Goal: Task Accomplishment & Management: Use online tool/utility

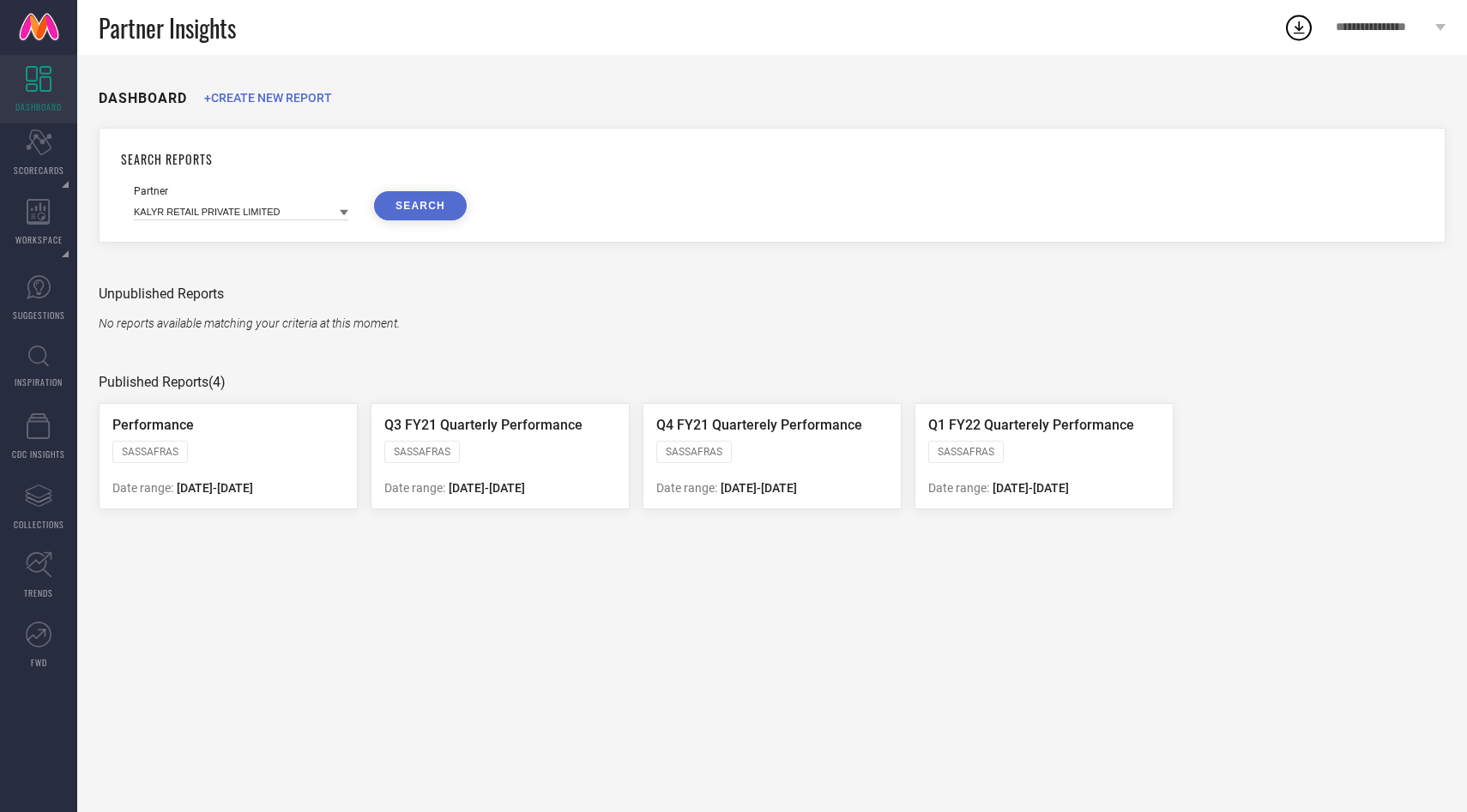
click at [1294, 24] on icon at bounding box center [1298, 27] width 31 height 31
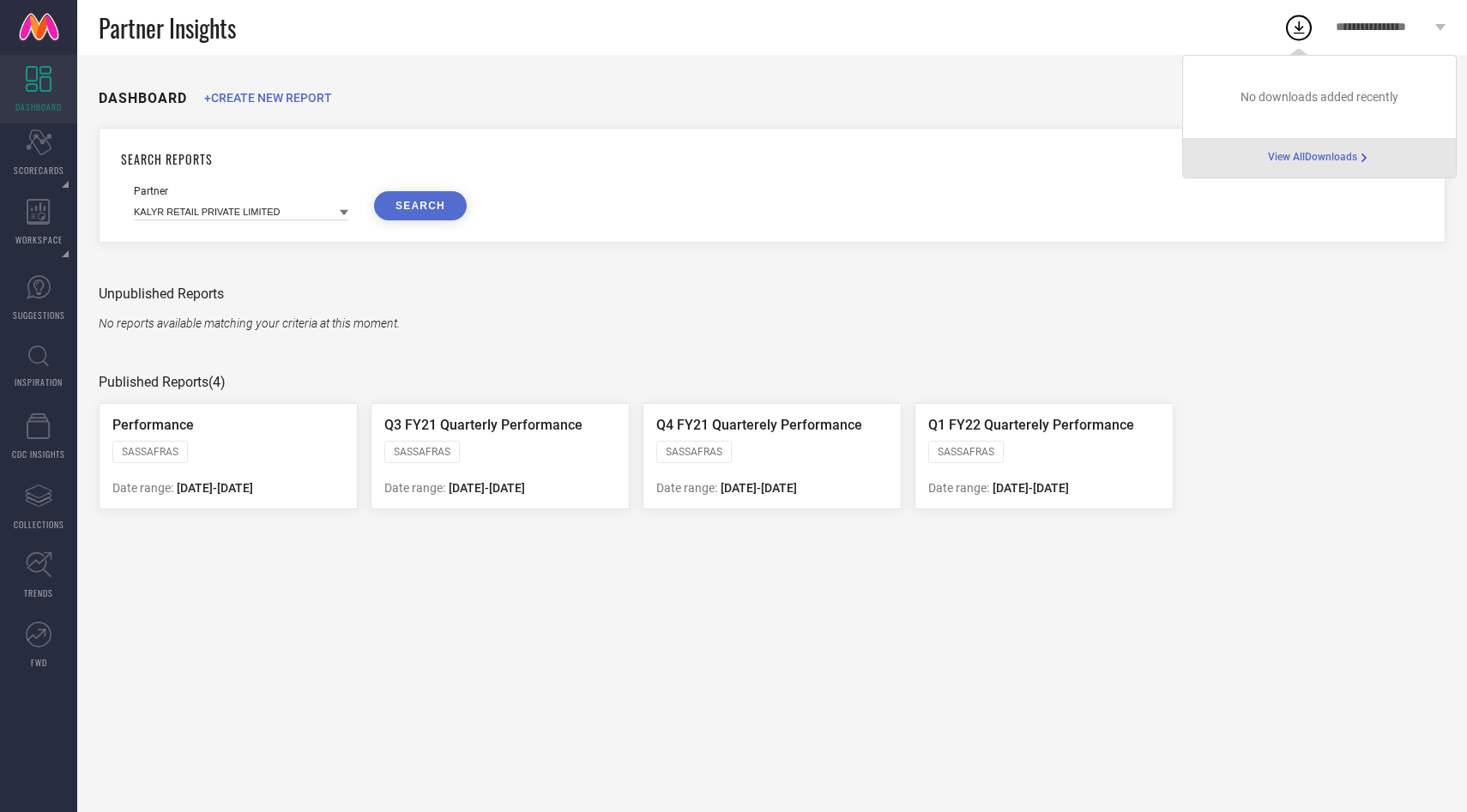
click at [1403, 30] on span "**********" at bounding box center [1382, 28] width 95 height 15
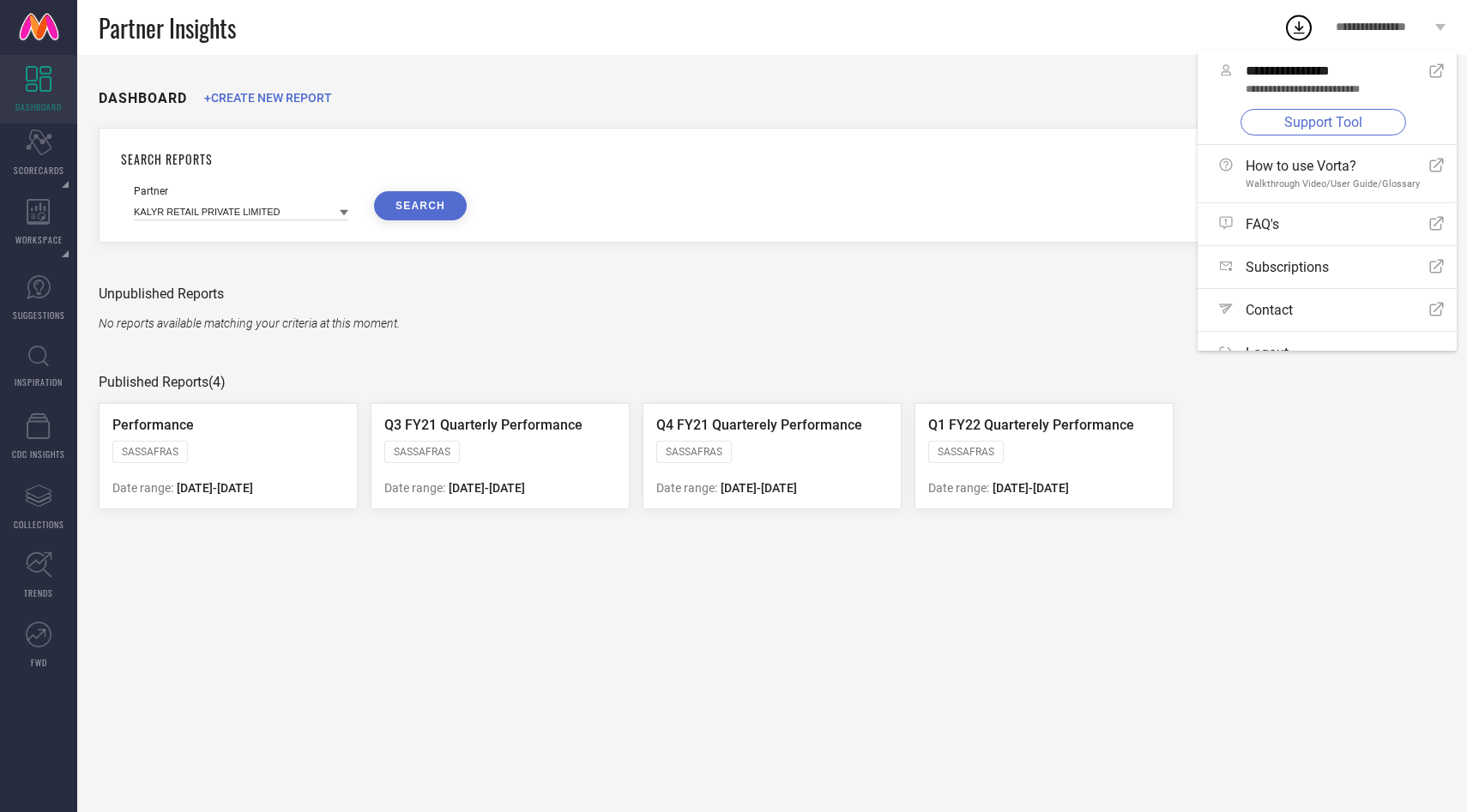
click at [1289, 115] on link "Support Tool" at bounding box center [1323, 122] width 165 height 26
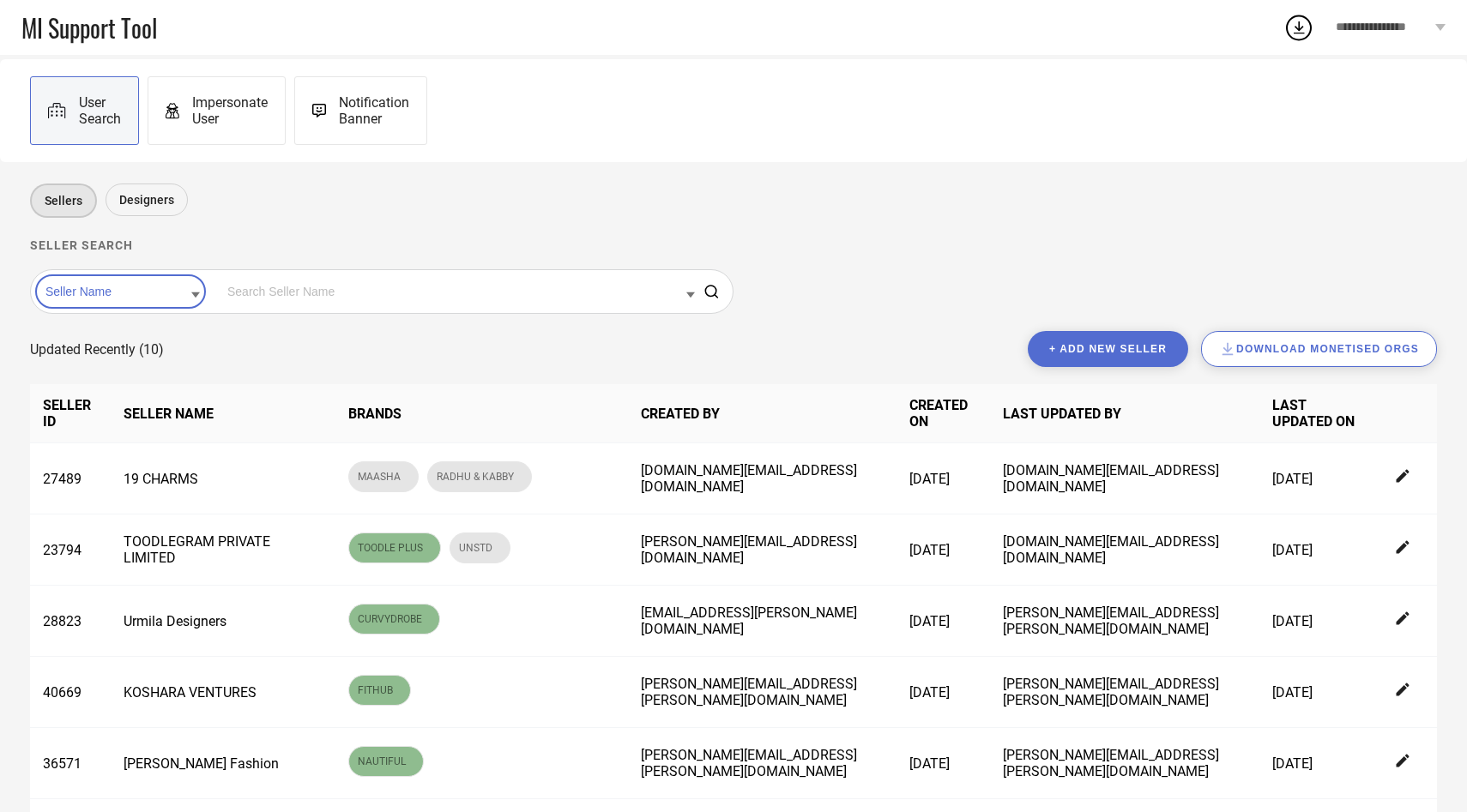
click at [144, 297] on input at bounding box center [120, 292] width 159 height 23
click at [143, 342] on div "Seller Id" at bounding box center [120, 345] width 159 height 29
click at [270, 289] on input at bounding box center [458, 292] width 471 height 23
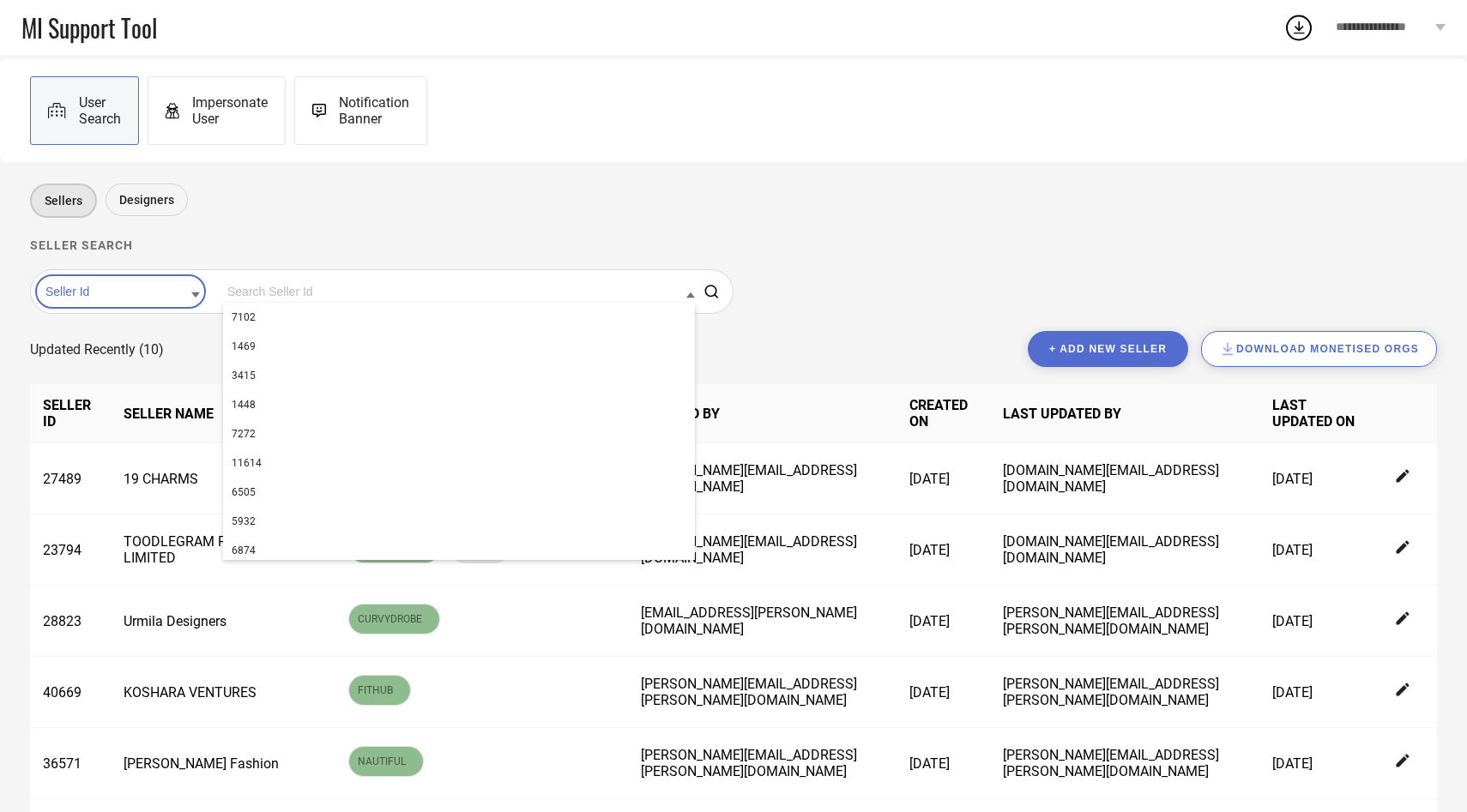
paste input "26934"
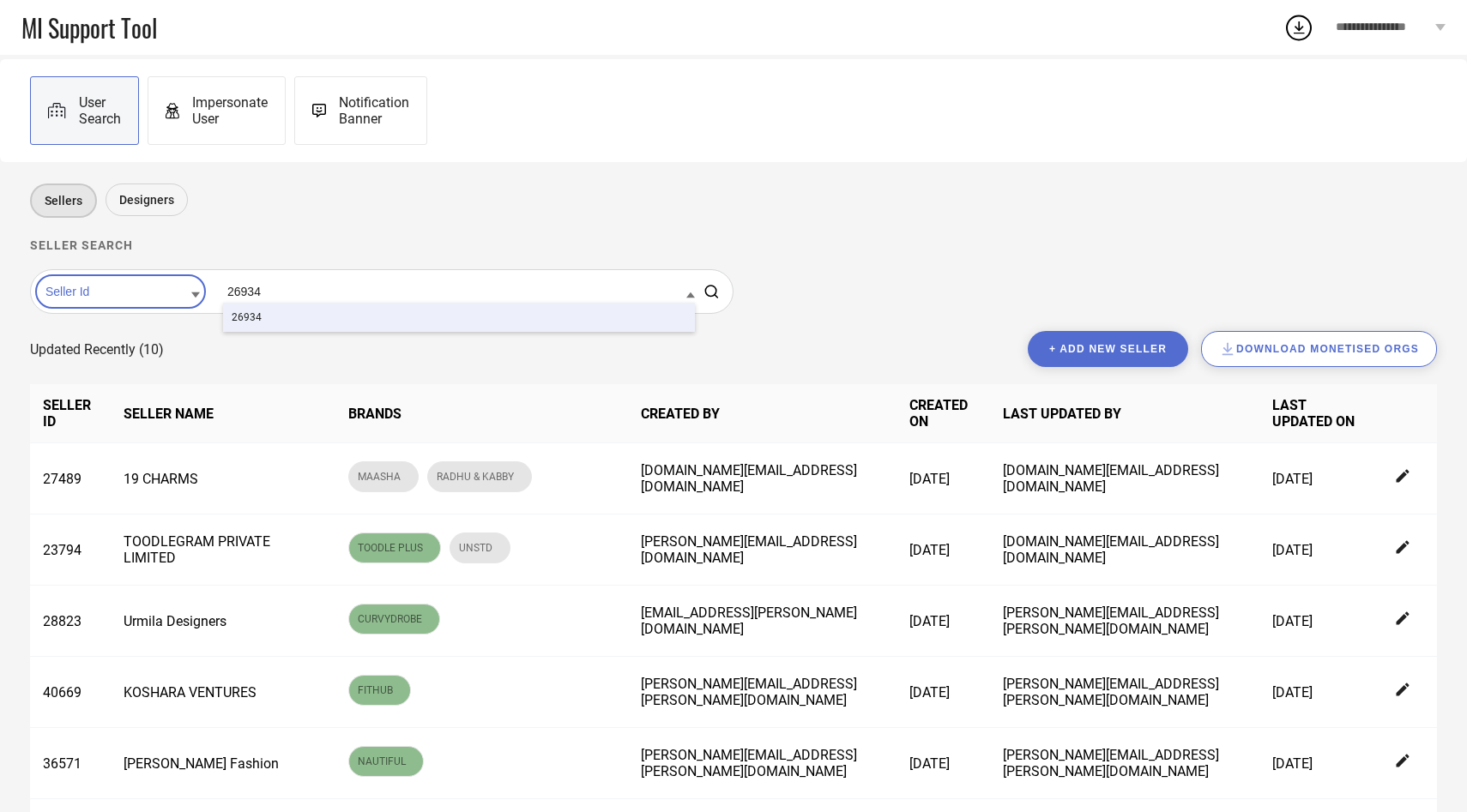
type input "26934"
click at [257, 312] on div "26934" at bounding box center [458, 316] width 471 height 29
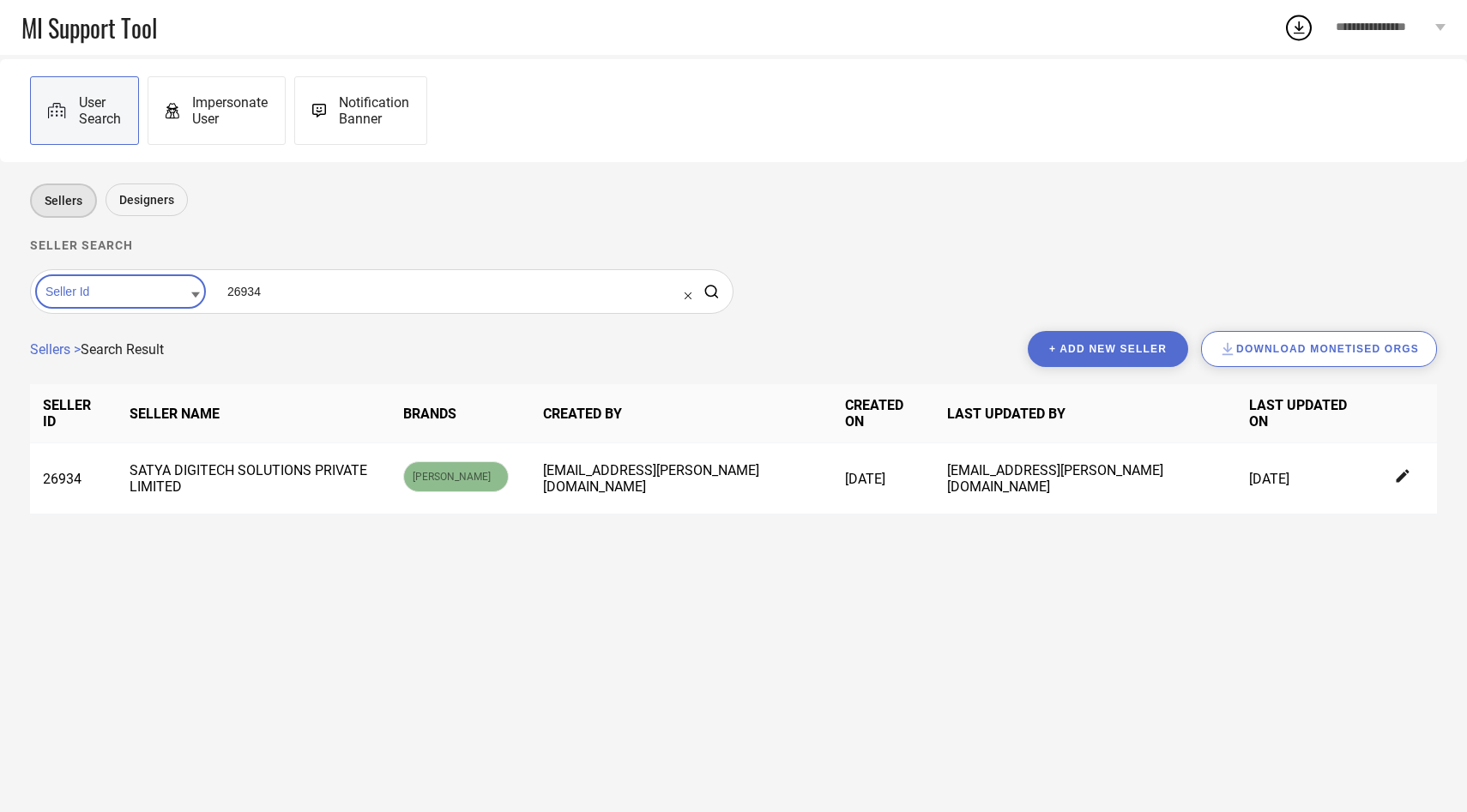
click at [235, 123] on span "Impersonate User" at bounding box center [230, 110] width 75 height 33
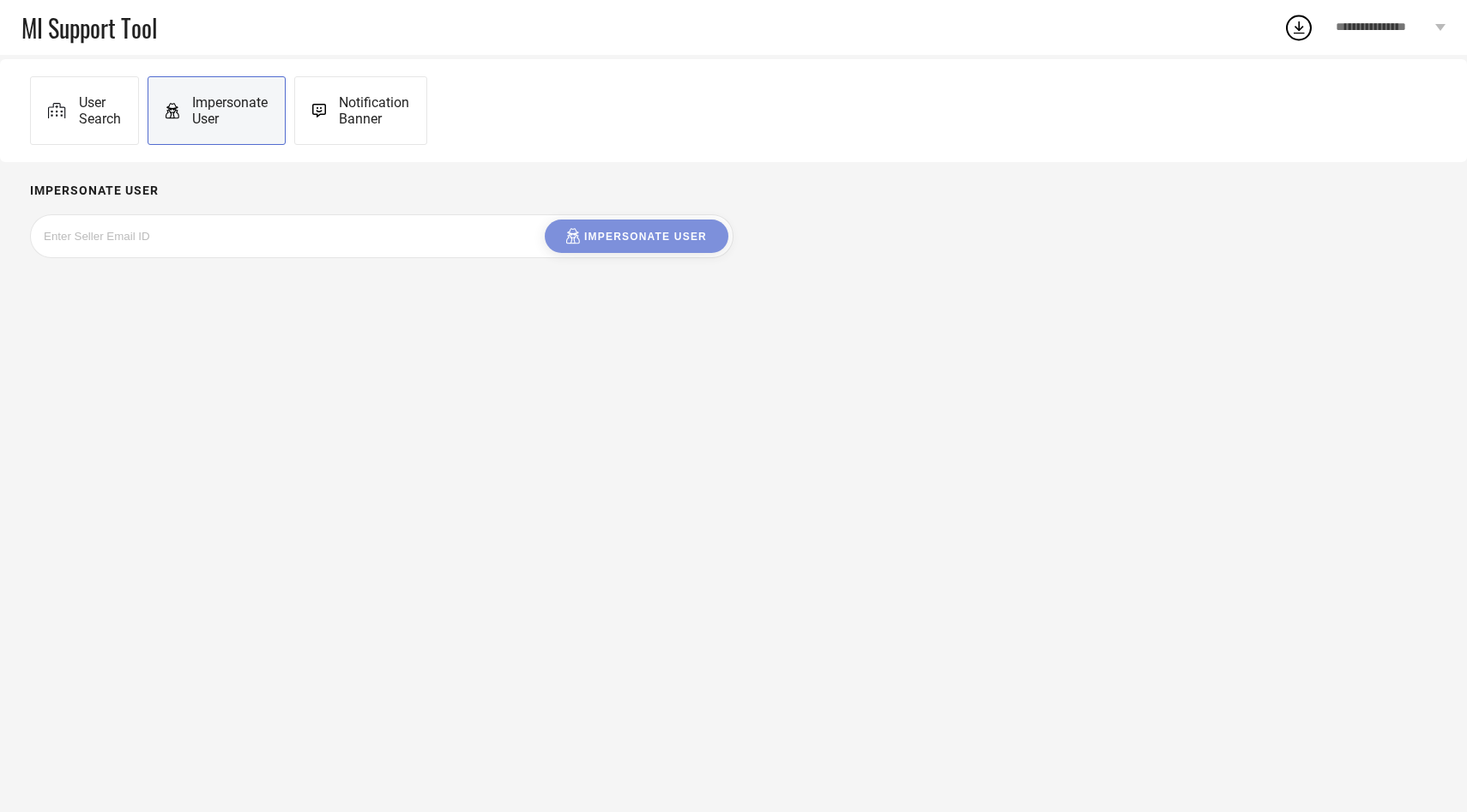
click at [233, 215] on div "Impersonate User" at bounding box center [381, 236] width 703 height 44
click at [215, 247] on div at bounding box center [173, 237] width 257 height 34
click at [195, 231] on input at bounding box center [173, 236] width 257 height 20
paste input "[EMAIL_ADDRESS][DOMAIN_NAME]"
type input "[EMAIL_ADDRESS][DOMAIN_NAME]"
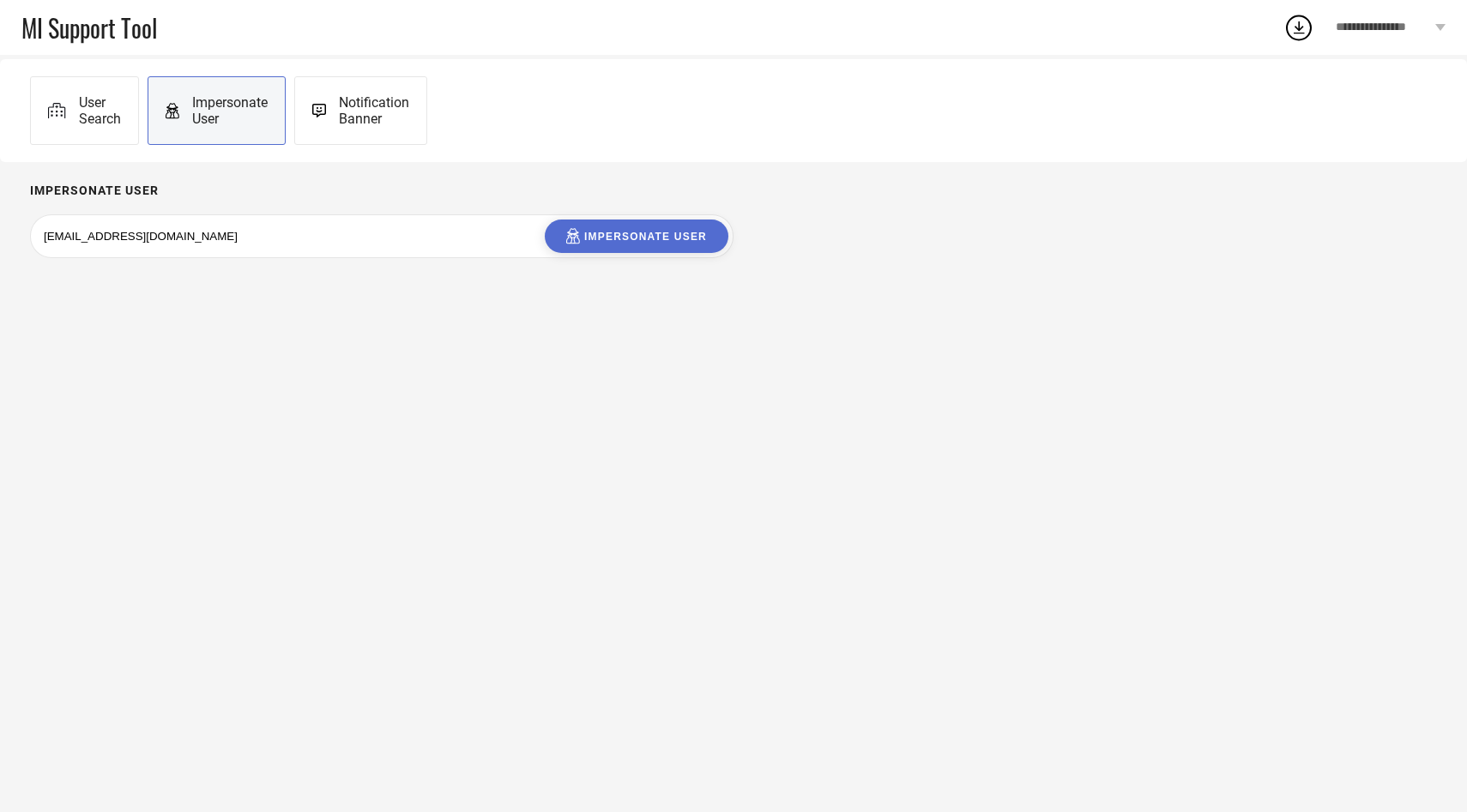
click at [660, 239] on div "Impersonate User" at bounding box center [637, 236] width 141 height 16
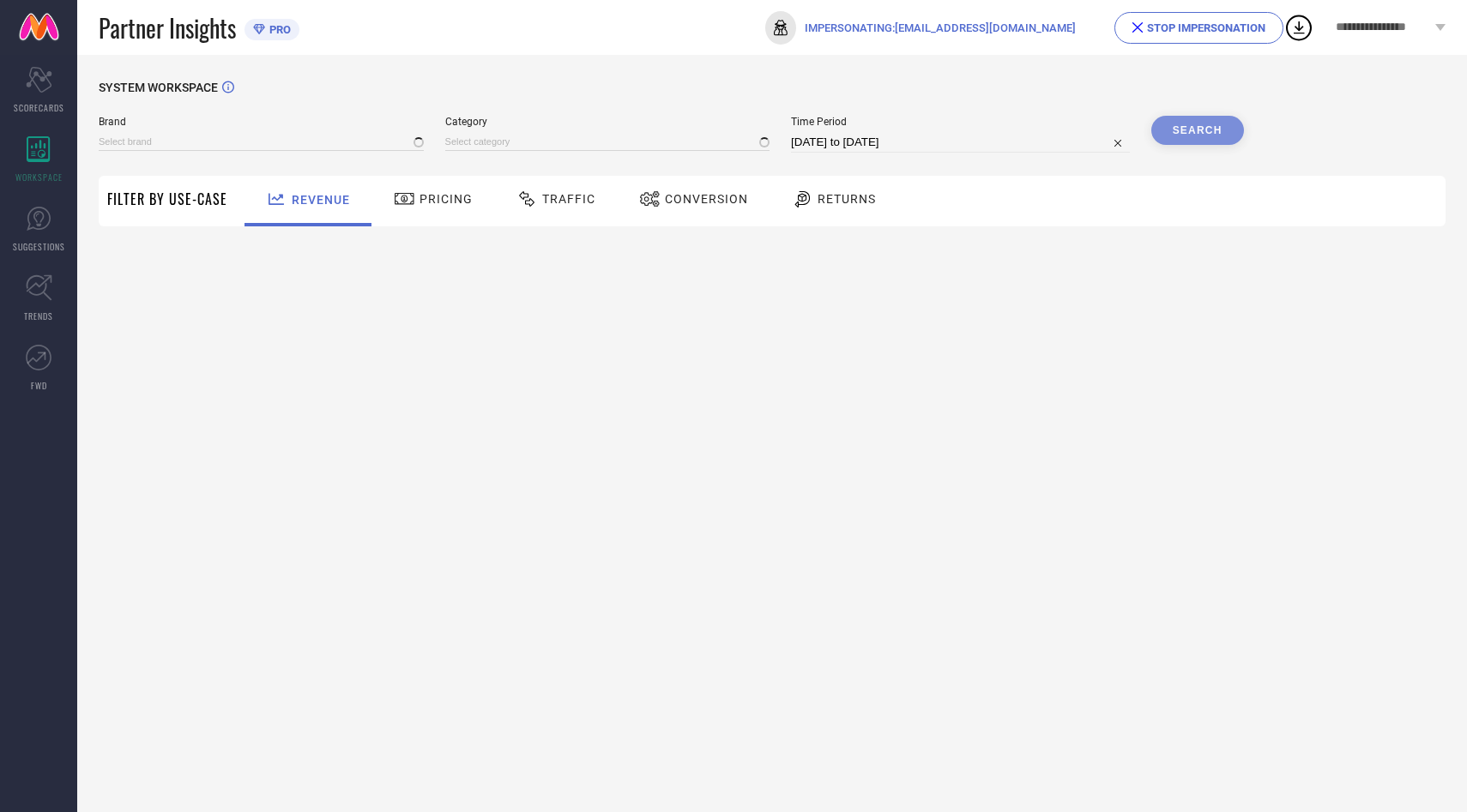
type input "[PERSON_NAME]"
type input "All"
